Goal: Task Accomplishment & Management: Manage account settings

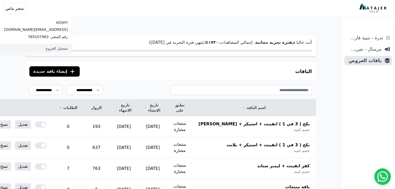
click at [36, 48] on link "تسجيل الخروج" at bounding box center [36, 48] width 72 height 9
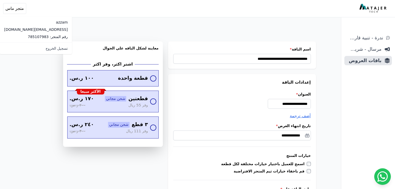
scroll to position [78, 0]
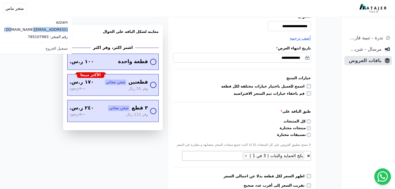
drag, startPoint x: 42, startPoint y: 30, endPoint x: 4, endPoint y: 31, distance: 38.2
click at [4, 30] on div "azzam mymasshr@gmail.com رقم المتجر: 785107983" at bounding box center [36, 30] width 72 height 26
copy p "[EMAIL_ADDRESS][DOMAIN_NAME]"
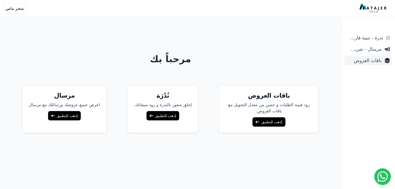
click at [378, 59] on span "باقات العروض" at bounding box center [363, 60] width 35 height 7
